Goal: Task Accomplishment & Management: Use online tool/utility

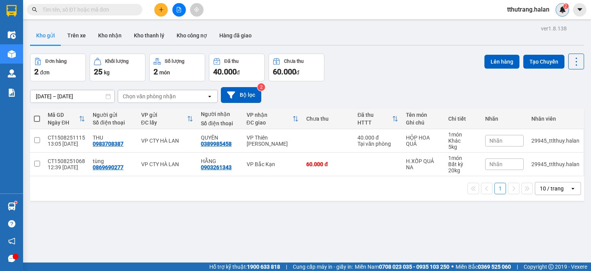
scroll to position [161, 0]
click at [562, 12] on img at bounding box center [562, 9] width 7 height 7
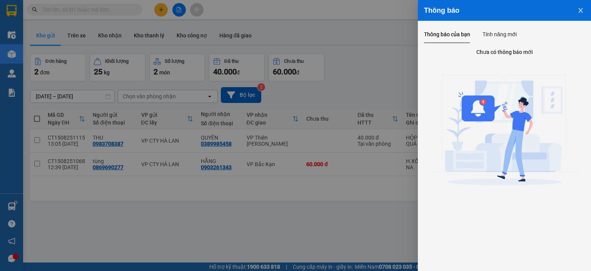
click at [348, 29] on div at bounding box center [295, 135] width 591 height 271
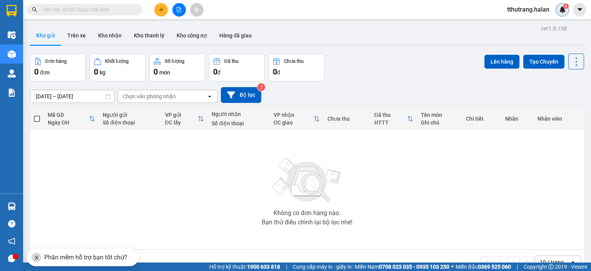
click at [563, 12] on img at bounding box center [562, 9] width 7 height 7
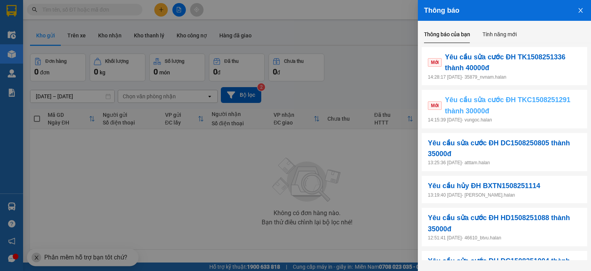
click at [525, 115] on span "Yêu cầu sửa cước ĐH TKC1508251291 thành 30000đ" at bounding box center [513, 105] width 136 height 22
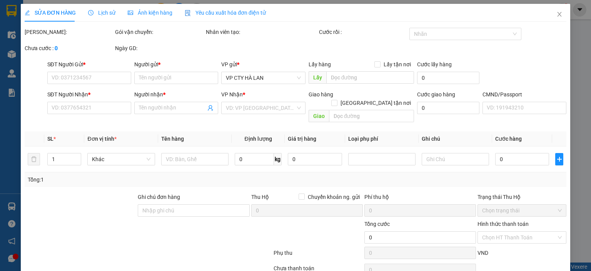
type input "0888958883"
type input "TOÀN CẦU"
type input "0985680807"
type input "THẮNG KI A30K"
type input "35.000"
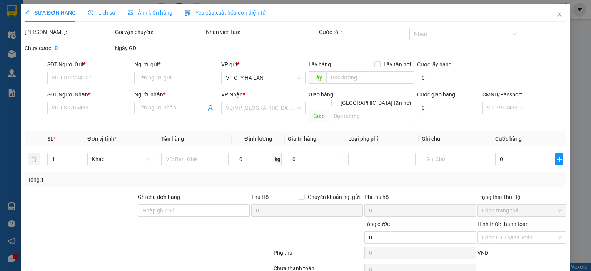
type input "35.000"
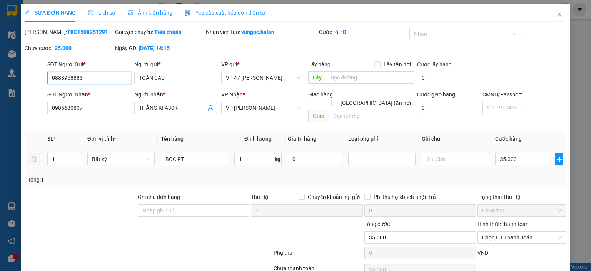
scroll to position [30, 0]
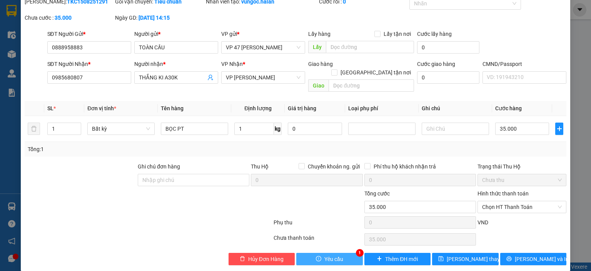
click at [328, 254] on span "Yêu cầu" at bounding box center [333, 258] width 19 height 8
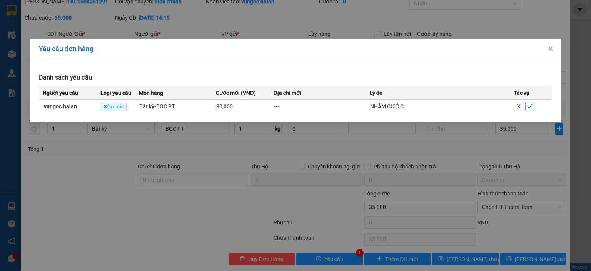
click at [531, 105] on icon "check" at bounding box center [529, 106] width 5 height 5
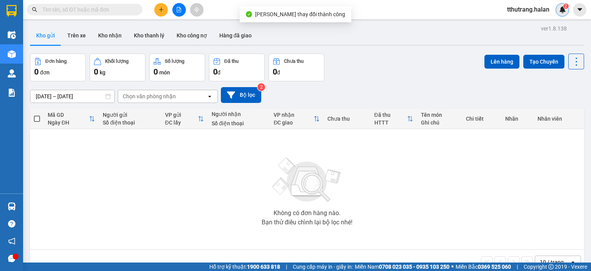
click at [562, 11] on img at bounding box center [562, 9] width 7 height 7
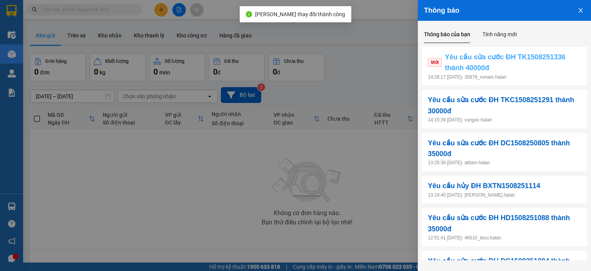
click at [501, 60] on span "Yêu cầu sửa cước ĐH TK1508251336 thành 40000đ" at bounding box center [513, 63] width 136 height 22
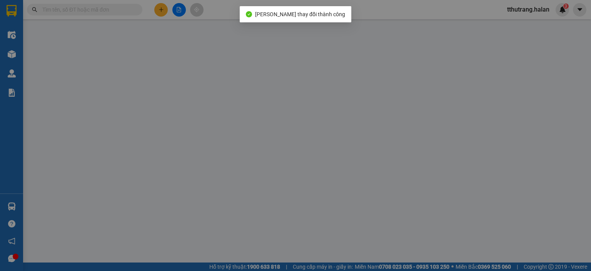
type input "0987756528"
type input "VƯƠNG"
type input "0916633007"
type input "TUẤN 40K"
type input "35.000"
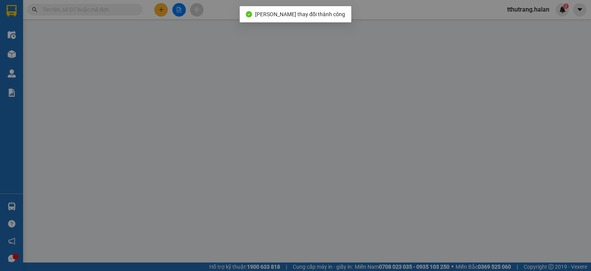
type input "35.000"
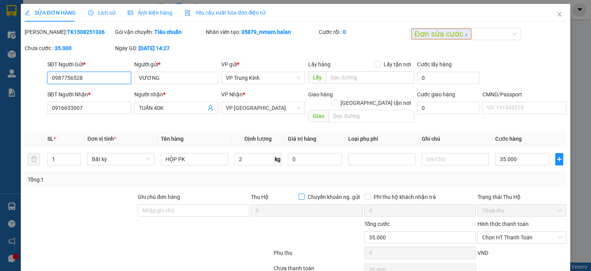
scroll to position [30, 0]
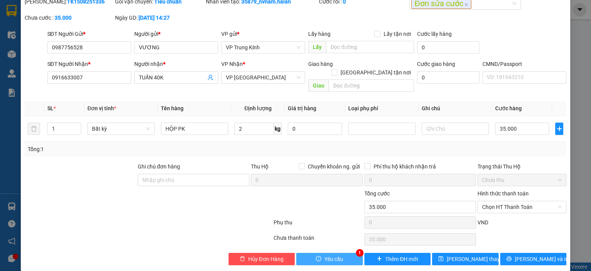
click at [341, 252] on button "Yêu cầu" at bounding box center [329, 258] width 67 height 12
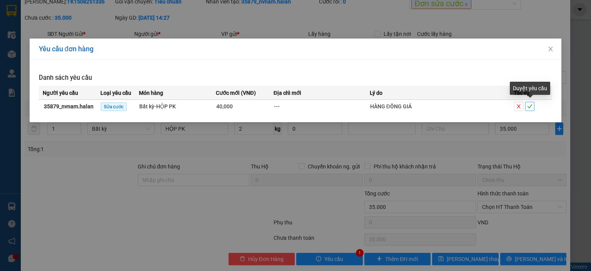
click at [529, 106] on icon "check" at bounding box center [529, 106] width 5 height 5
